Goal: Check status: Check status

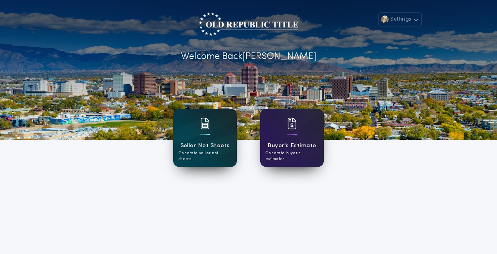
click at [206, 145] on h1 "Seller Net Sheets" at bounding box center [204, 145] width 49 height 9
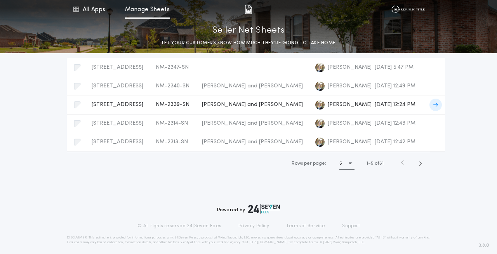
scroll to position [73, 0]
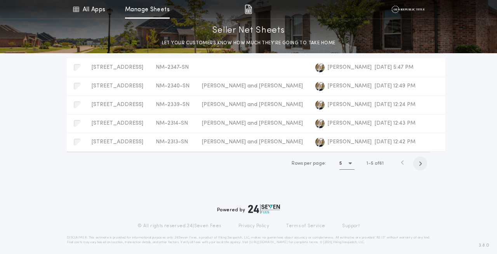
click at [422, 170] on span "button" at bounding box center [420, 163] width 14 height 14
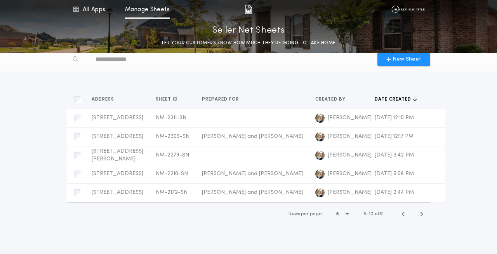
scroll to position [7, 0]
click at [420, 216] on icon "button" at bounding box center [420, 214] width 3 height 6
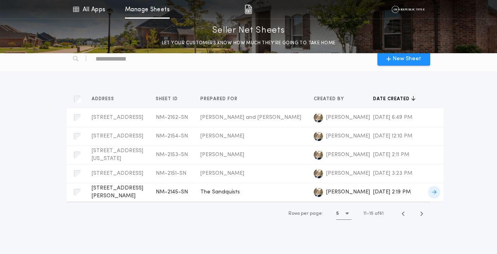
click at [114, 197] on div "1440 Marcella St NE, Albuquerque, NM 87112 NM-2145-SN Prepared for" at bounding box center [118, 192] width 52 height 16
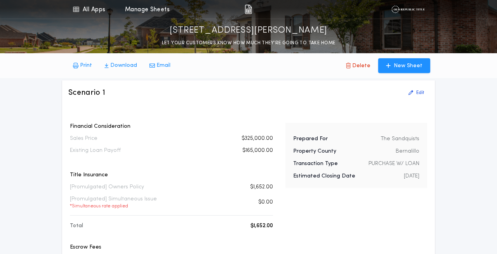
scroll to position [14, 0]
